Goal: Go to known website: Access a specific website the user already knows

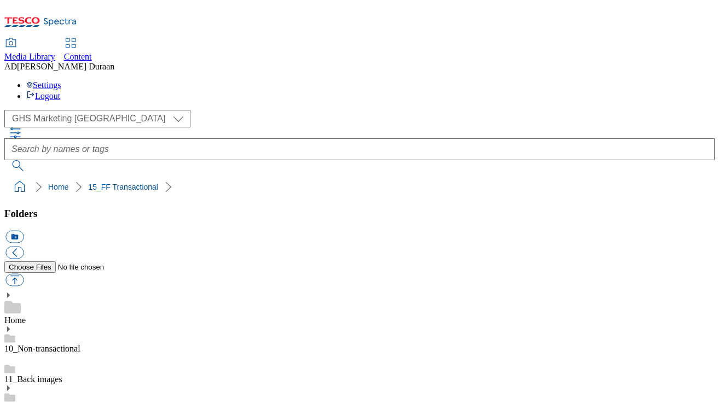
select select "flare-ghs-mktg"
